Goal: Task Accomplishment & Management: Manage account settings

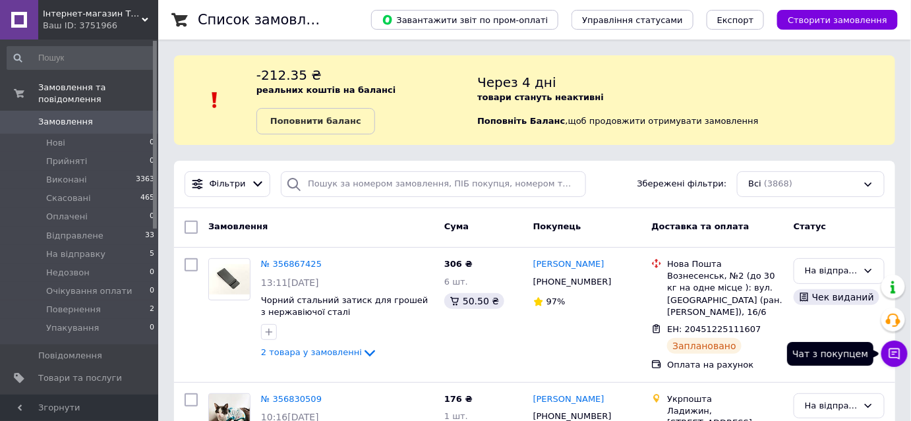
click at [896, 359] on icon at bounding box center [894, 353] width 13 height 13
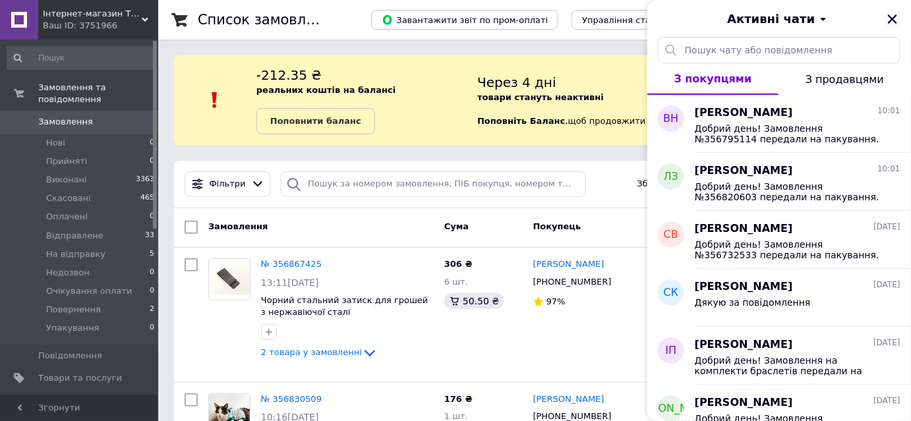
click at [894, 24] on icon "Закрити" at bounding box center [893, 19] width 12 height 12
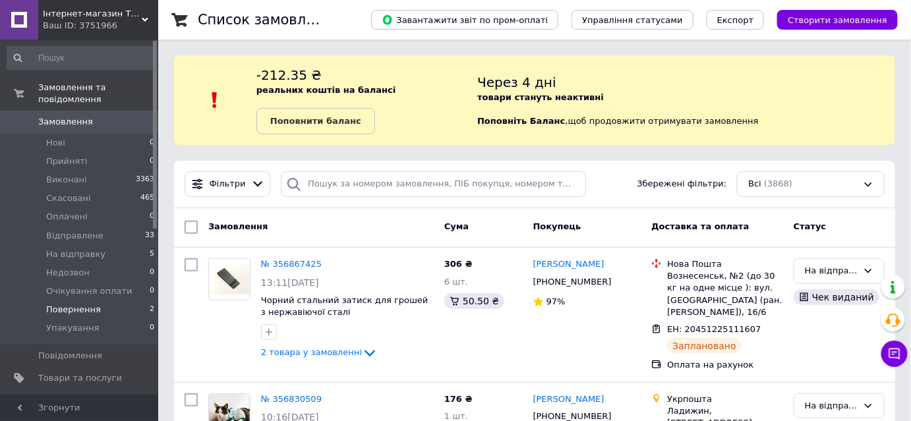
click at [80, 304] on span "Повернення" at bounding box center [73, 310] width 55 height 12
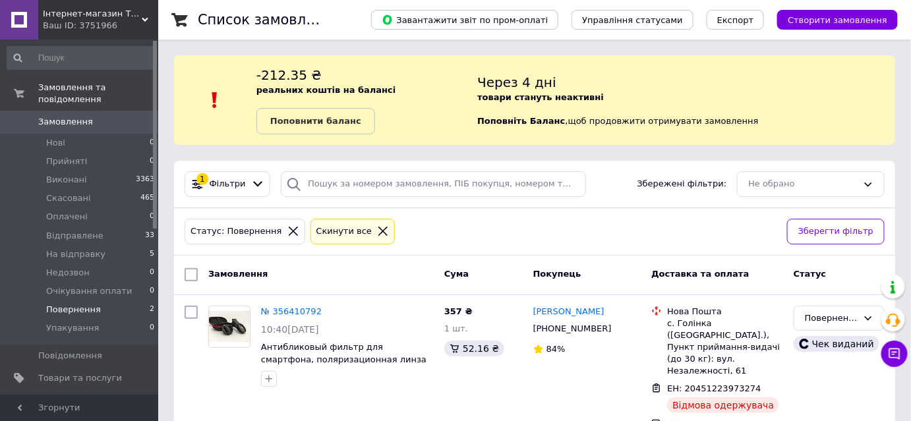
click at [67, 116] on span "Замовлення" at bounding box center [65, 122] width 55 height 12
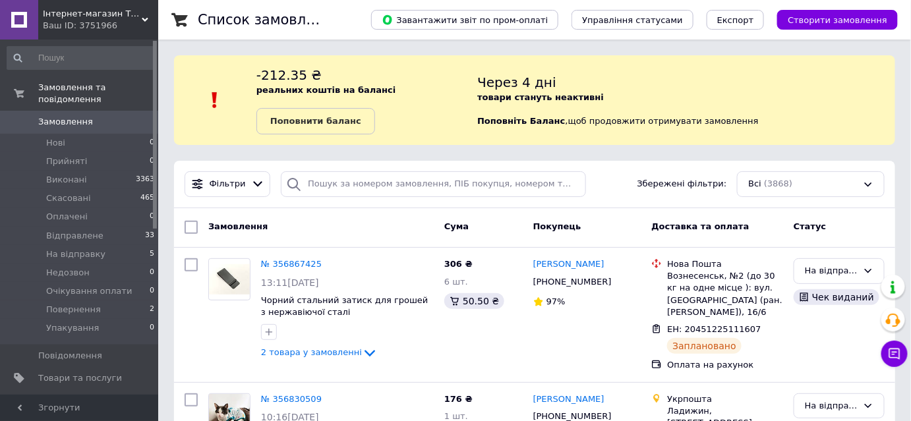
click at [343, 29] on div "Список замовлень" at bounding box center [271, 20] width 147 height 40
click at [72, 134] on li "Нові 0" at bounding box center [81, 143] width 162 height 18
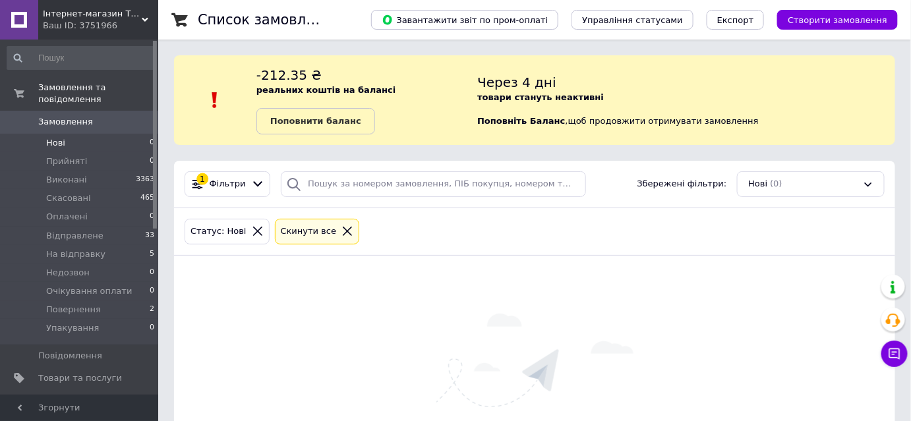
click at [92, 116] on span "Замовлення" at bounding box center [80, 122] width 84 height 12
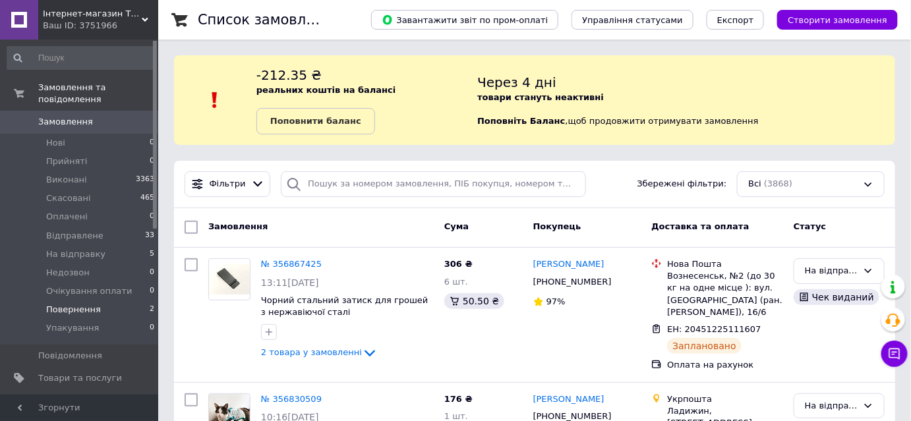
click at [69, 304] on span "Повернення" at bounding box center [73, 310] width 55 height 12
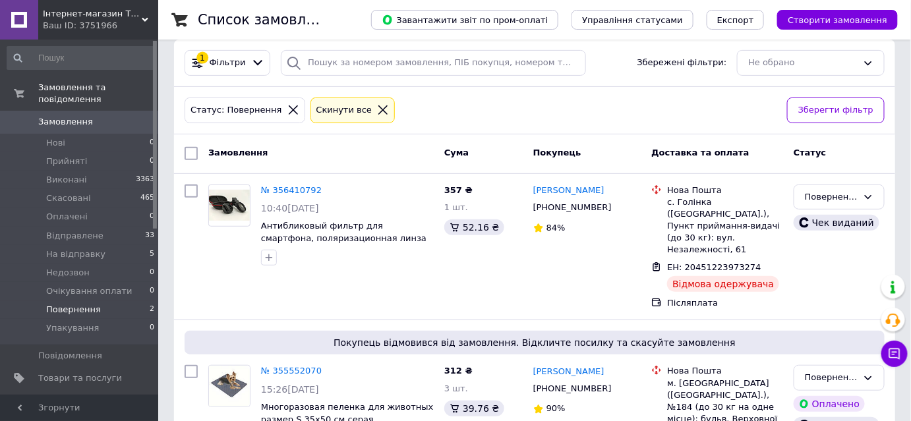
scroll to position [169, 0]
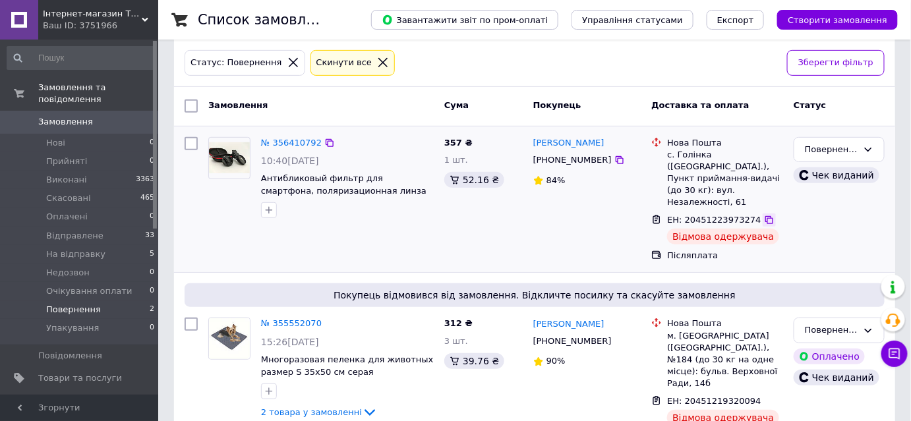
click at [765, 216] on icon at bounding box center [769, 220] width 8 height 8
click at [765, 397] on icon at bounding box center [769, 401] width 8 height 8
click at [388, 113] on div "Замовлення" at bounding box center [321, 106] width 236 height 24
click at [293, 316] on div "№ 355552070" at bounding box center [291, 323] width 63 height 15
click at [293, 318] on link "№ 355552070" at bounding box center [291, 323] width 61 height 10
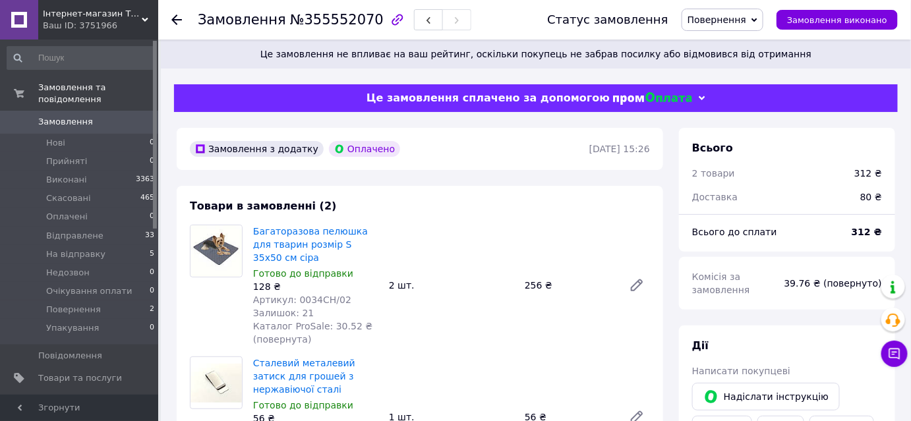
click at [86, 116] on span "Замовлення" at bounding box center [80, 122] width 84 height 12
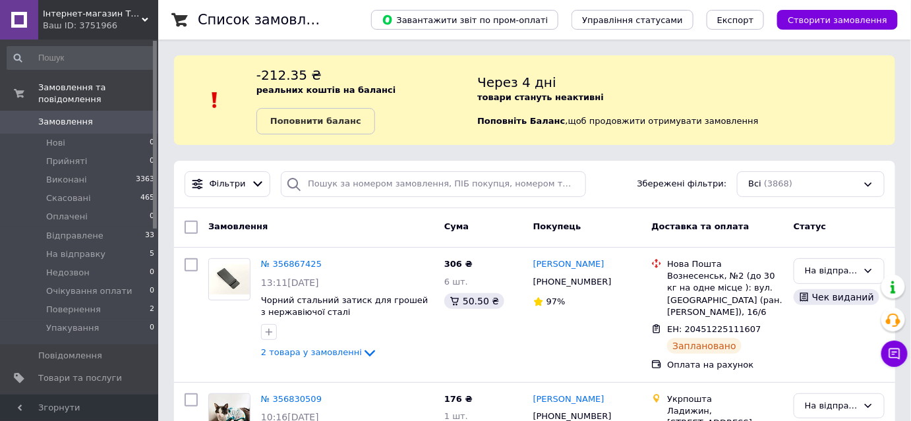
click at [345, 30] on div "Список замовлень" at bounding box center [271, 20] width 147 height 40
click at [74, 230] on span "Відправлене" at bounding box center [74, 236] width 57 height 12
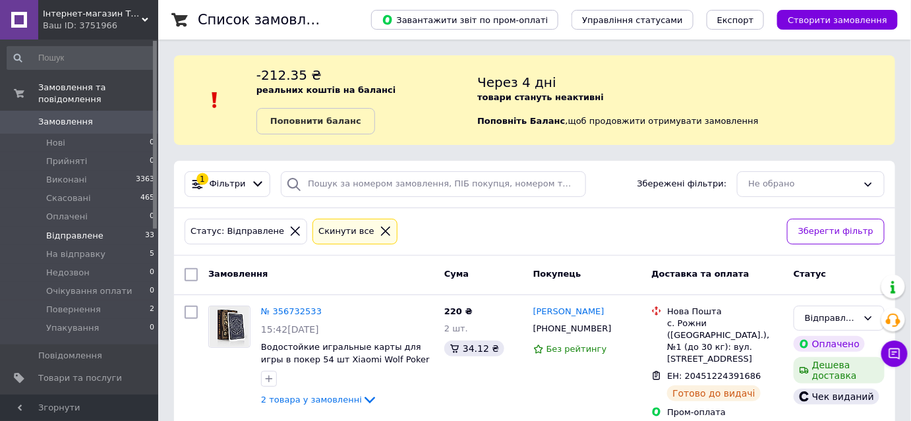
click at [70, 116] on span "Замовлення" at bounding box center [65, 122] width 55 height 12
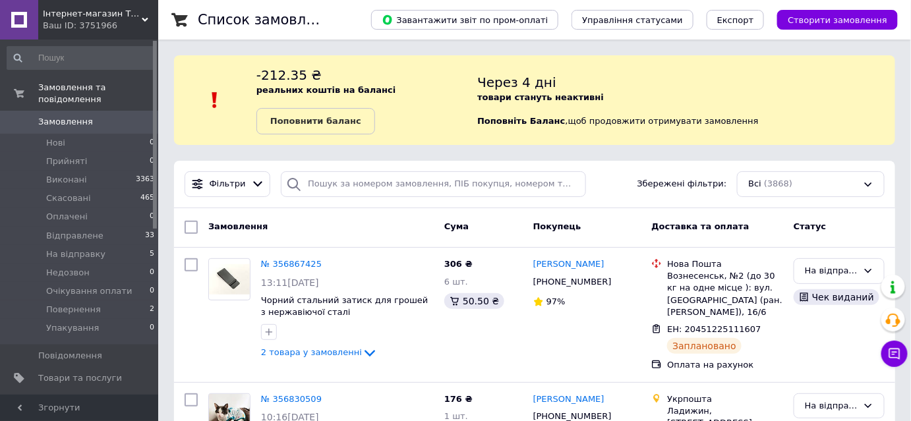
click at [53, 116] on span "Замовлення" at bounding box center [65, 122] width 55 height 12
click at [345, 16] on div "Список замовлень" at bounding box center [271, 20] width 147 height 40
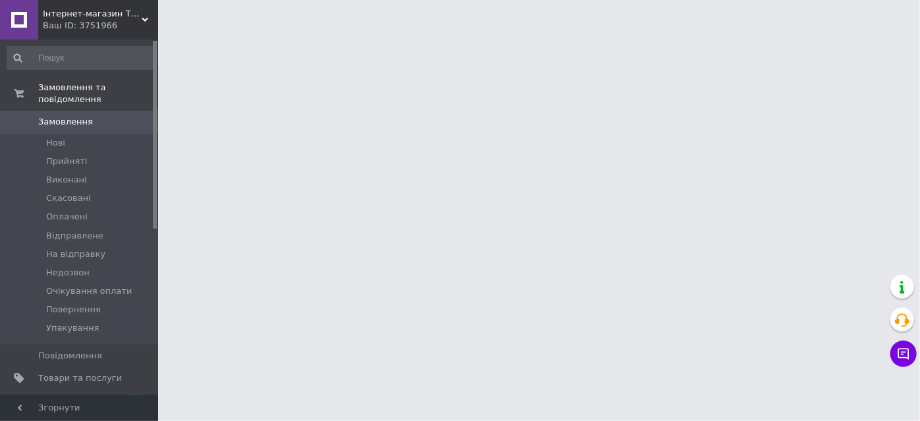
click at [154, 20] on div "Ваш ID: 3751966" at bounding box center [100, 26] width 115 height 12
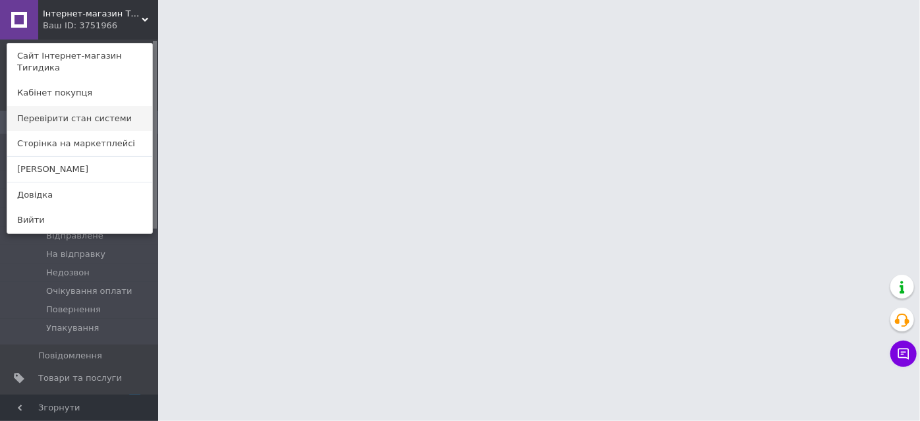
click at [77, 106] on link "Перевірити стан системи" at bounding box center [79, 118] width 145 height 25
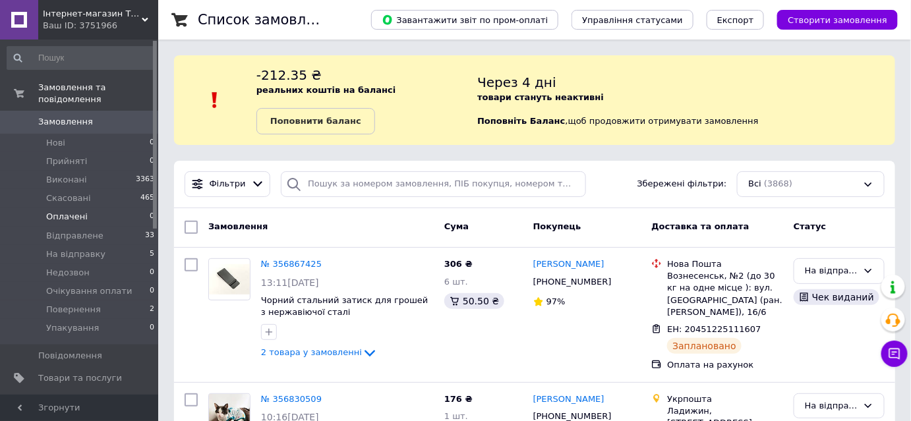
click at [70, 211] on span "Оплачені" at bounding box center [67, 217] width 42 height 12
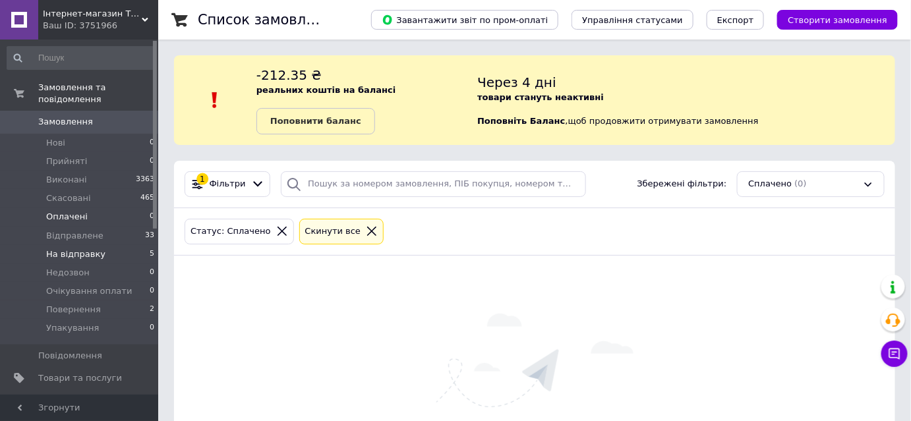
click at [115, 245] on li "На відправку 5" at bounding box center [81, 254] width 162 height 18
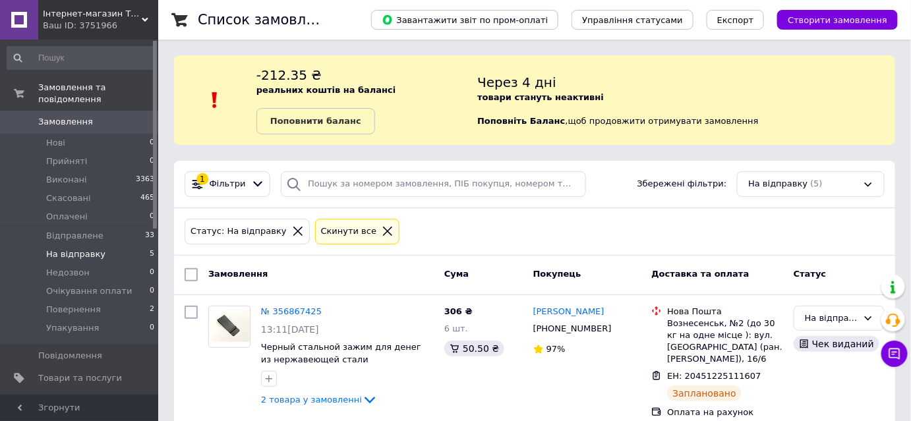
click at [382, 229] on icon at bounding box center [388, 231] width 12 height 12
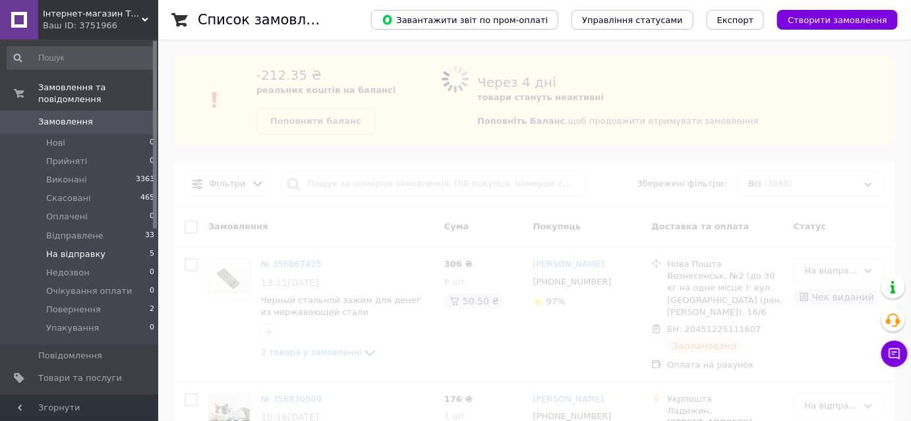
click at [100, 116] on span "Замовлення" at bounding box center [80, 122] width 84 height 12
